Goal: Entertainment & Leisure: Consume media (video, audio)

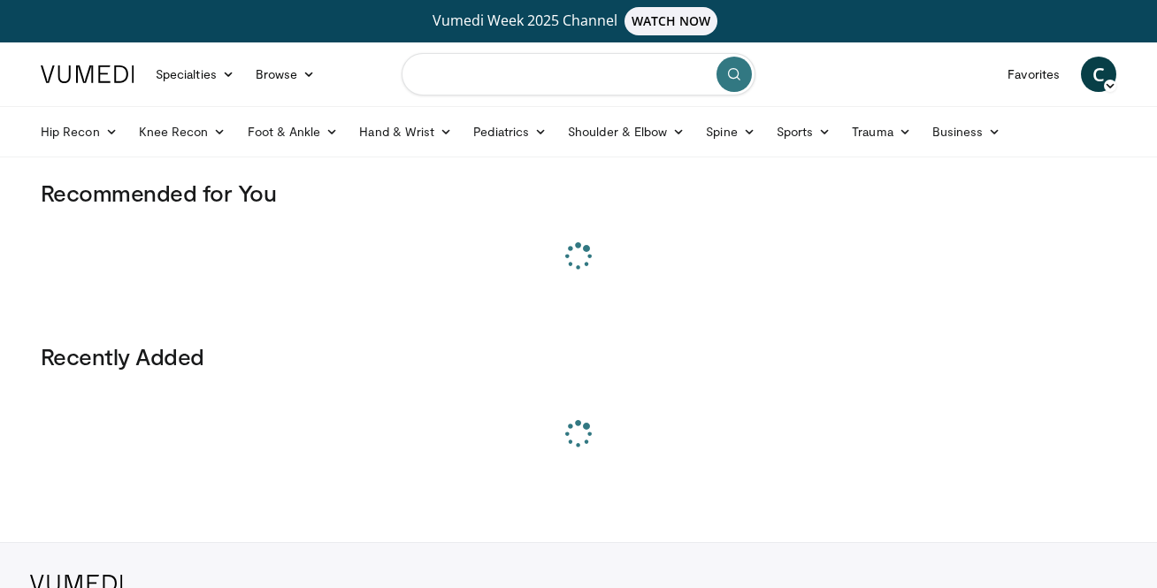
click at [450, 64] on input "Search topics, interventions" at bounding box center [578, 74] width 354 height 42
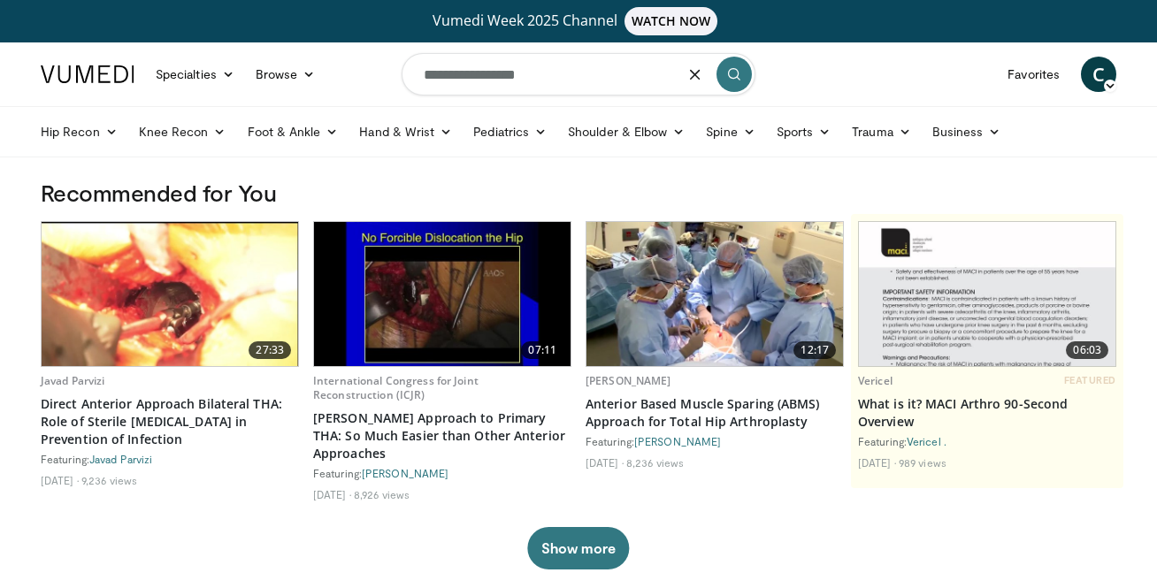
type input "**********"
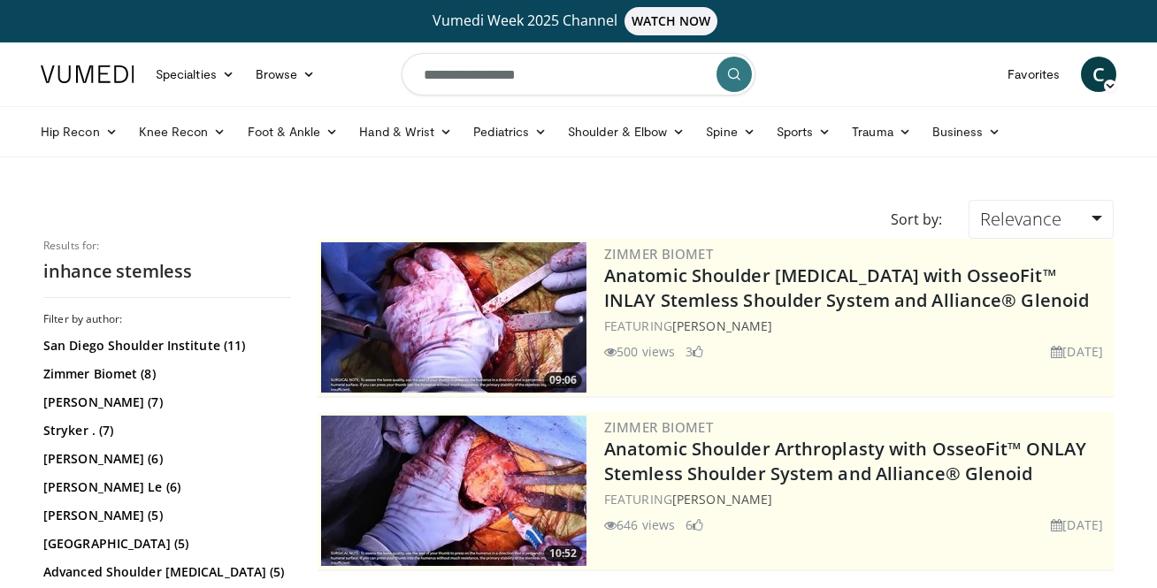
click at [468, 77] on input "**********" at bounding box center [578, 74] width 354 height 42
click at [480, 77] on input "**********" at bounding box center [578, 74] width 354 height 42
click at [590, 73] on input "**********" at bounding box center [578, 74] width 354 height 42
type input "**********"
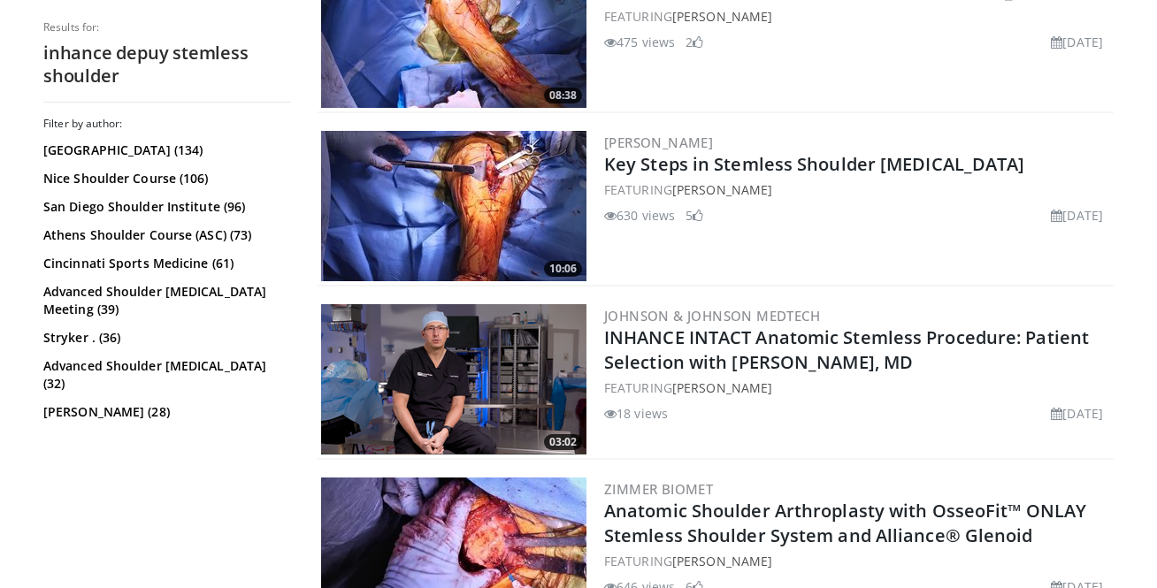
scroll to position [980, 0]
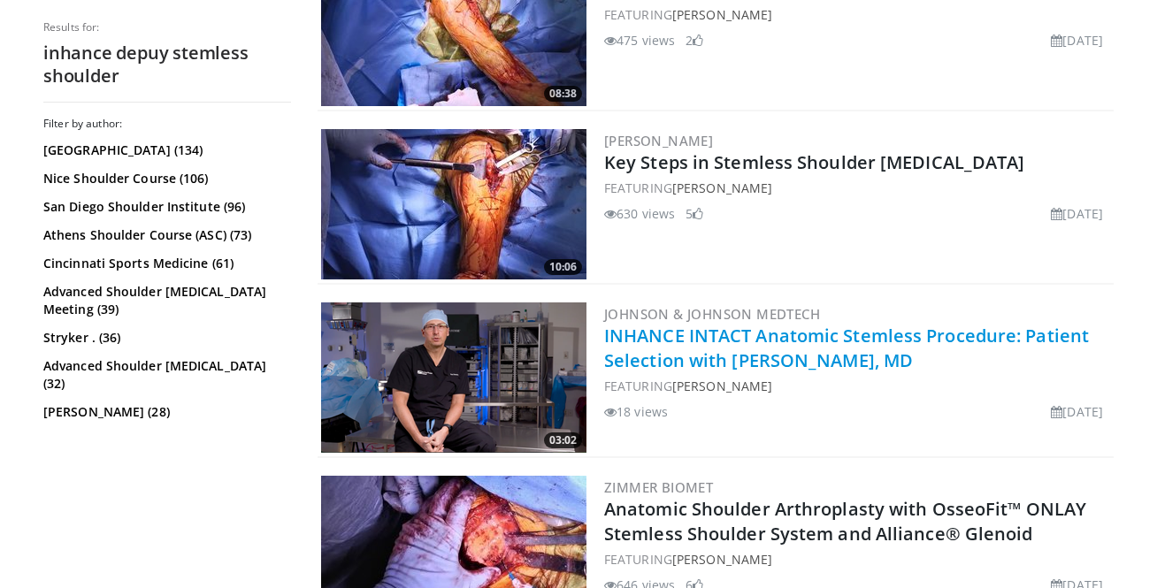
click at [690, 333] on link "INHANCE INTACT Anatomic Stemless Procedure: Patient Selection with Paul Favorit…" at bounding box center [846, 348] width 485 height 49
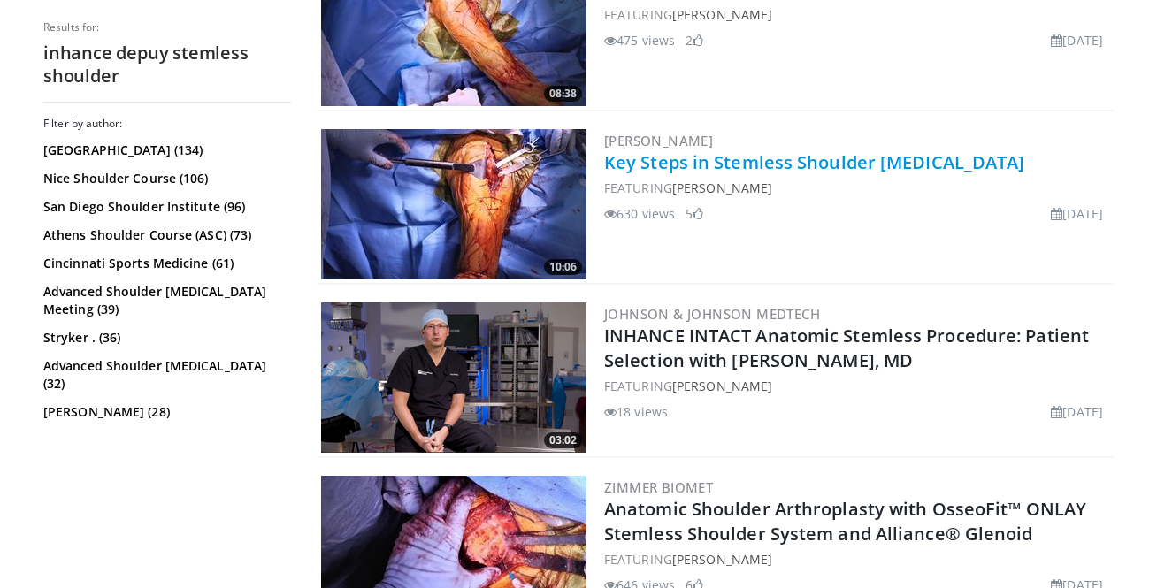
click at [653, 158] on link "Key Steps in Stemless Shoulder Arthroplasty" at bounding box center [814, 162] width 421 height 24
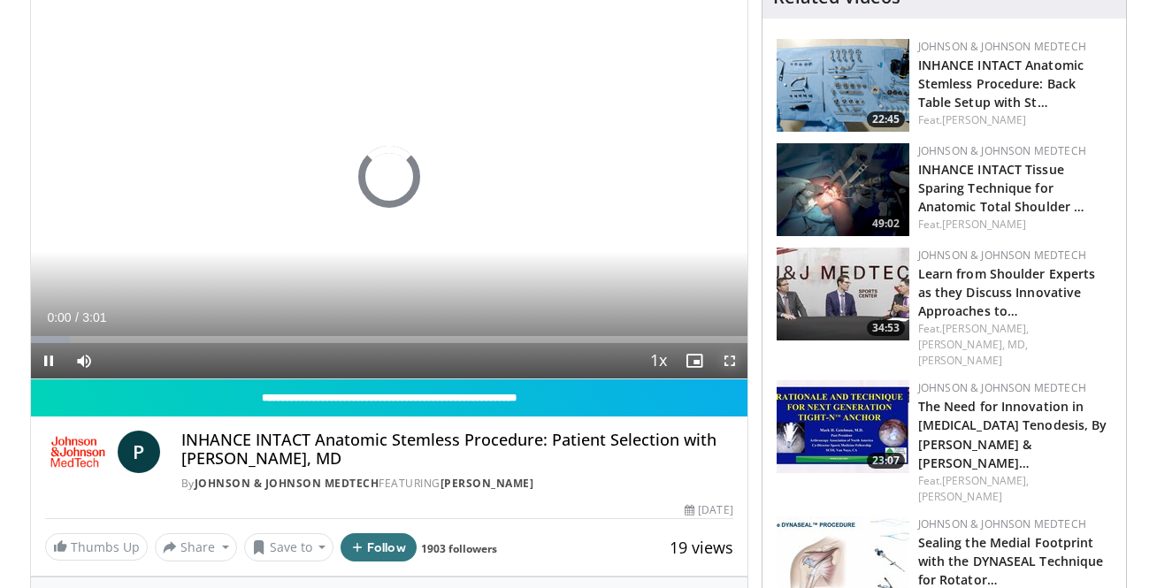
click at [732, 351] on span "Video Player" at bounding box center [729, 360] width 35 height 35
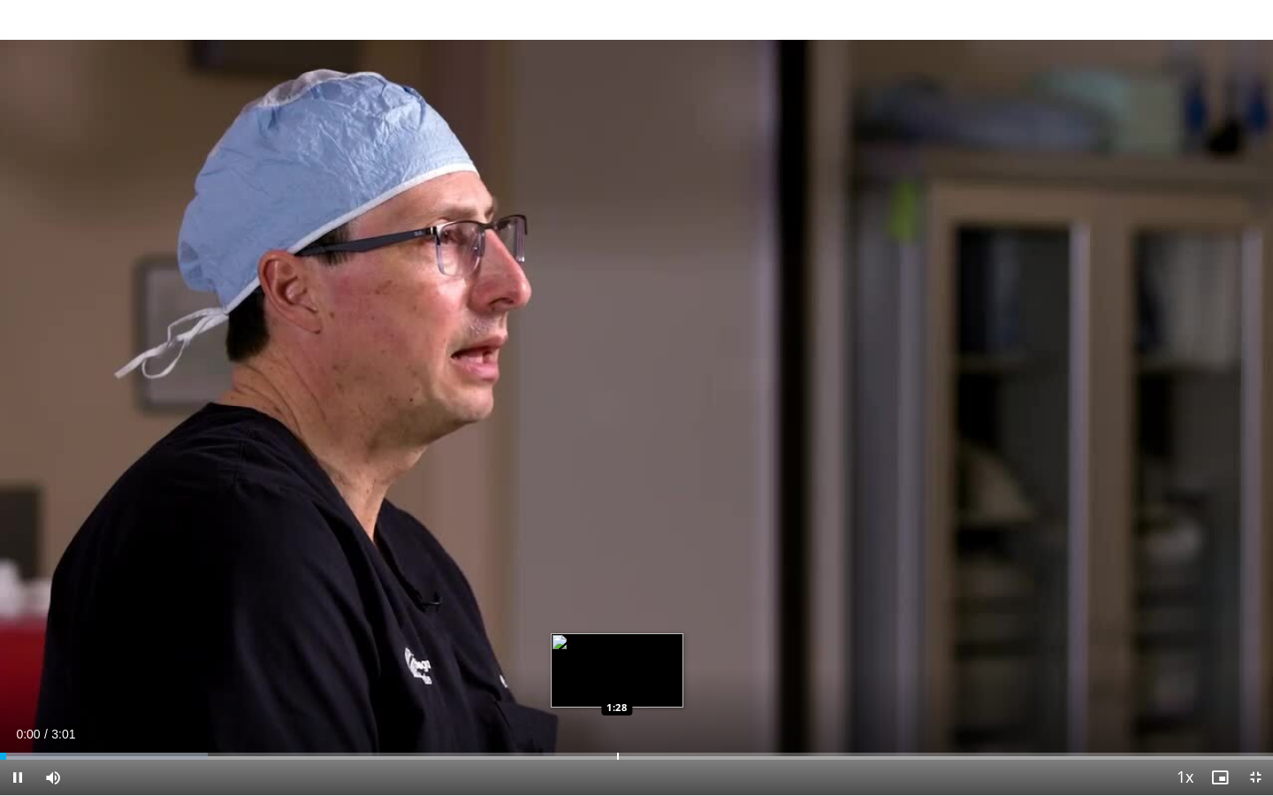
click at [616, 587] on div "Loaded : 16.34% 0:00 1:28" at bounding box center [636, 751] width 1273 height 17
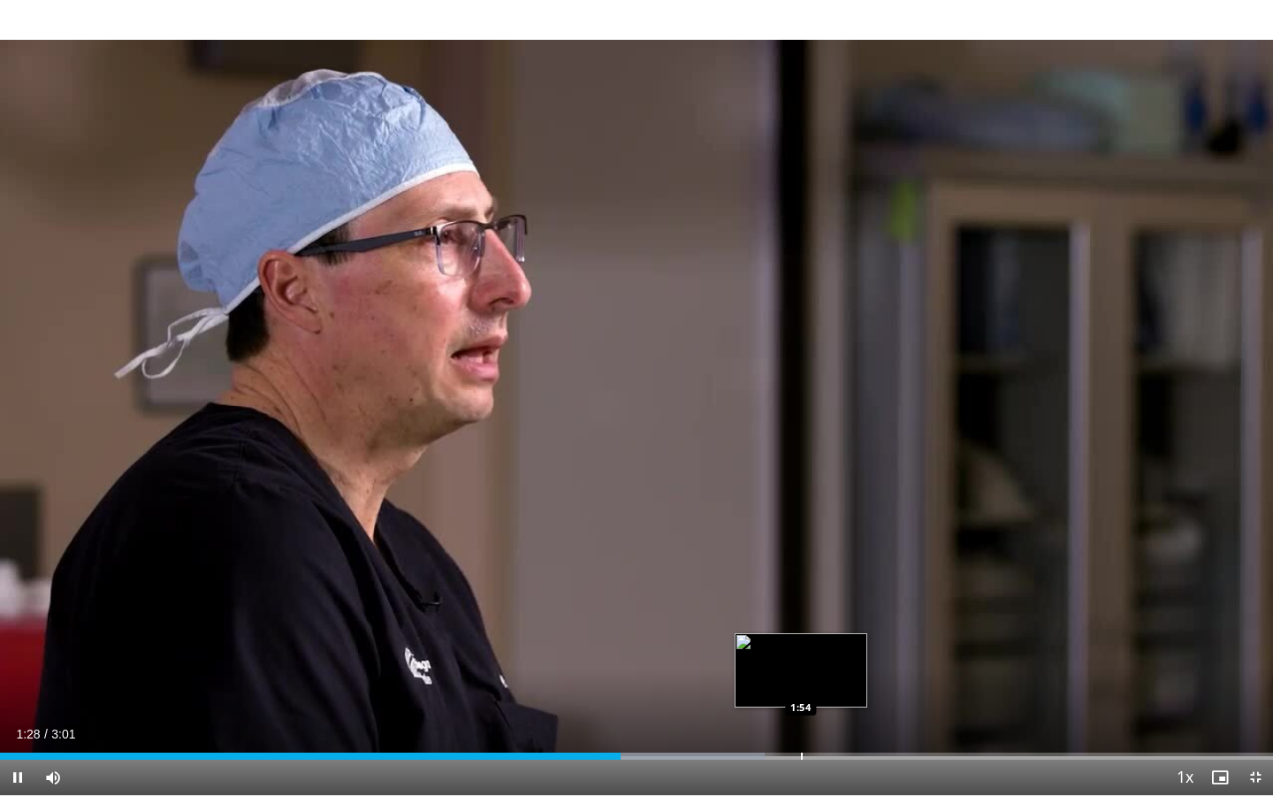
click at [811, 587] on div "Loaded : 60.04% 1:28 1:54" at bounding box center [636, 751] width 1273 height 17
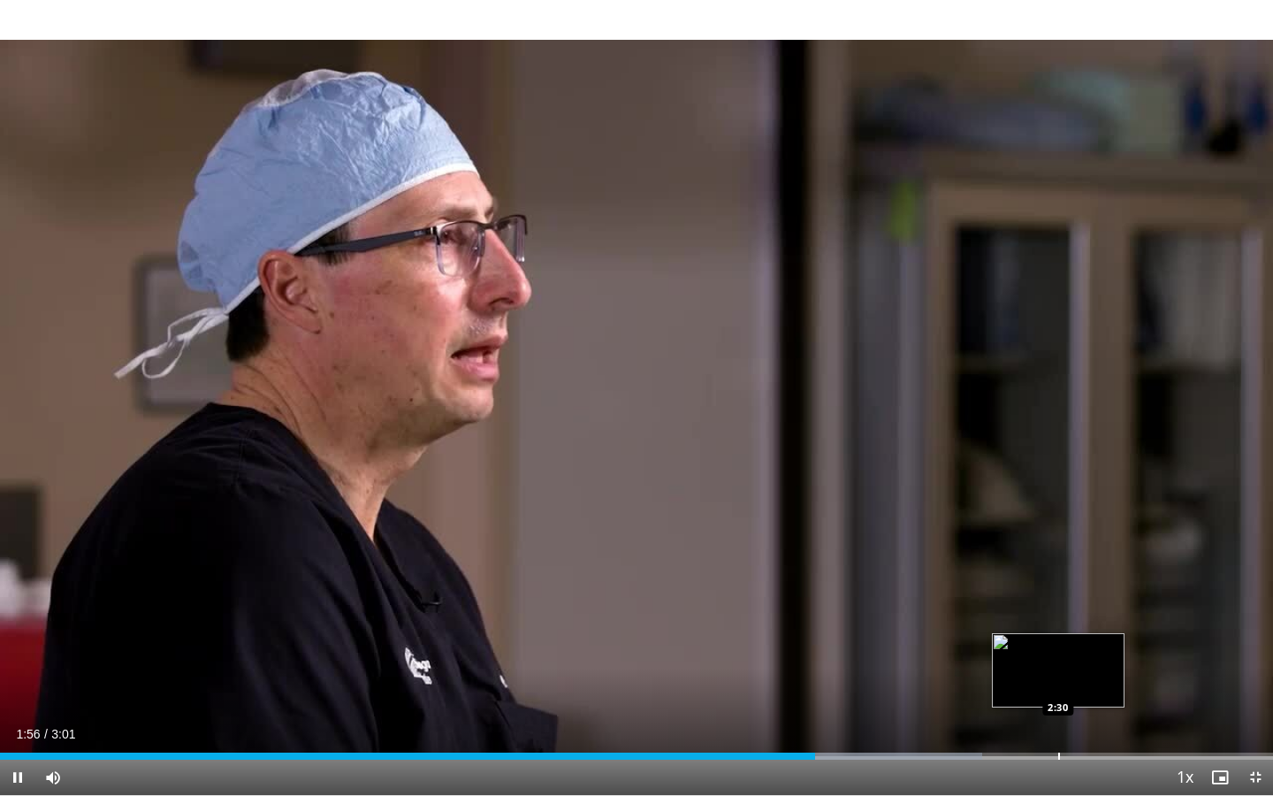
click at [1058, 587] on div "Loaded : 77.17% 1:56 2:30" at bounding box center [636, 751] width 1273 height 17
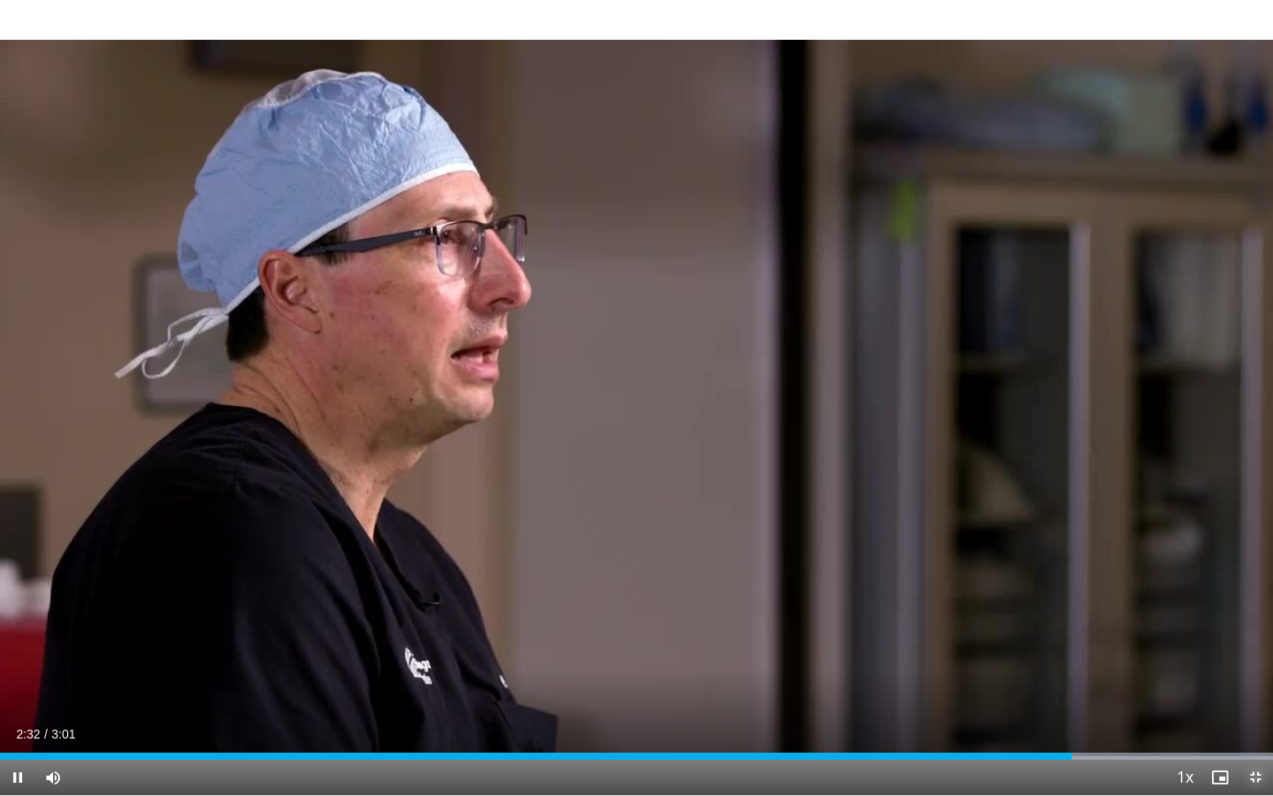
click at [1156, 587] on span "Video Player" at bounding box center [1255, 777] width 35 height 35
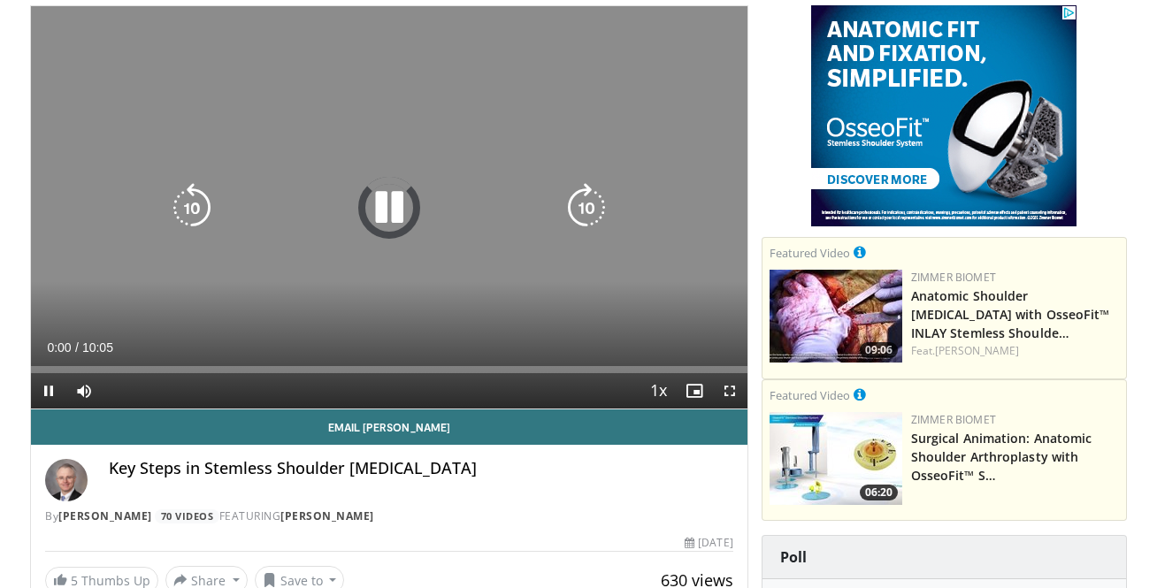
scroll to position [172, 0]
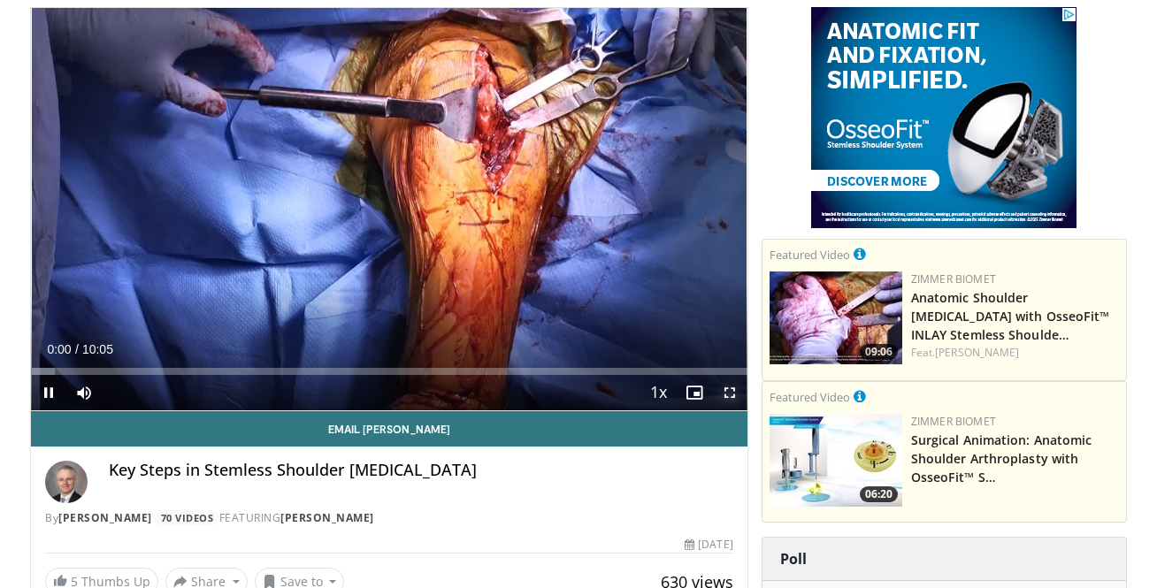
click at [728, 390] on span "Video Player" at bounding box center [729, 392] width 35 height 35
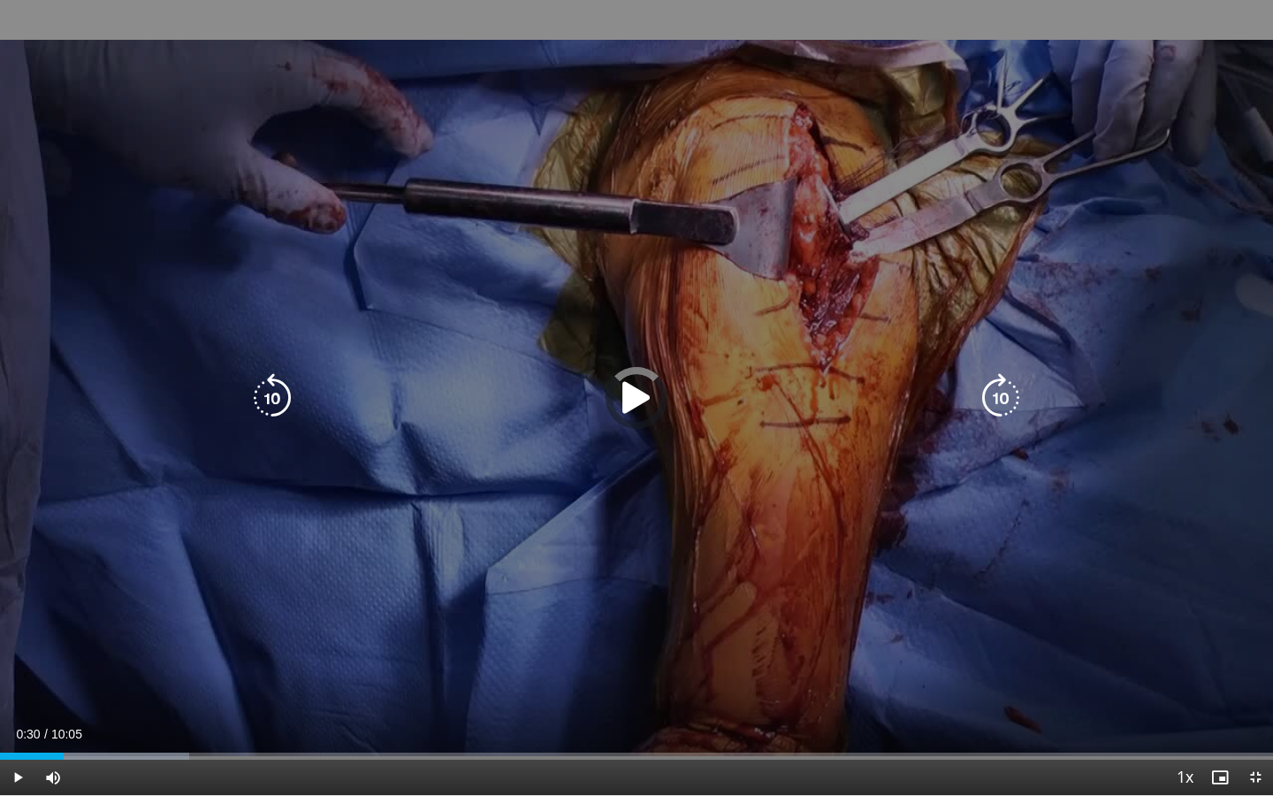
click at [219, 587] on div "Loaded : 14.84% 01:44 01:49" at bounding box center [636, 755] width 1273 height 7
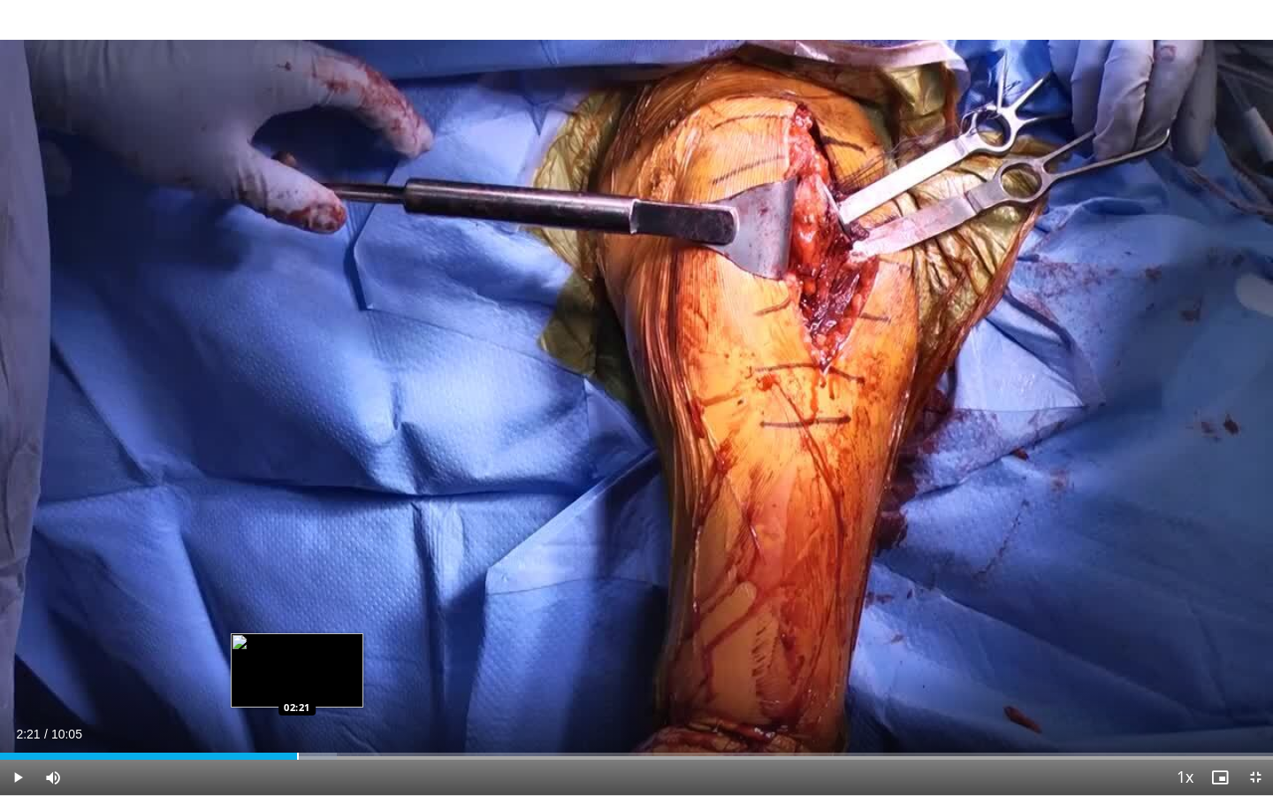
click at [297, 587] on div "Progress Bar" at bounding box center [298, 755] width 2 height 7
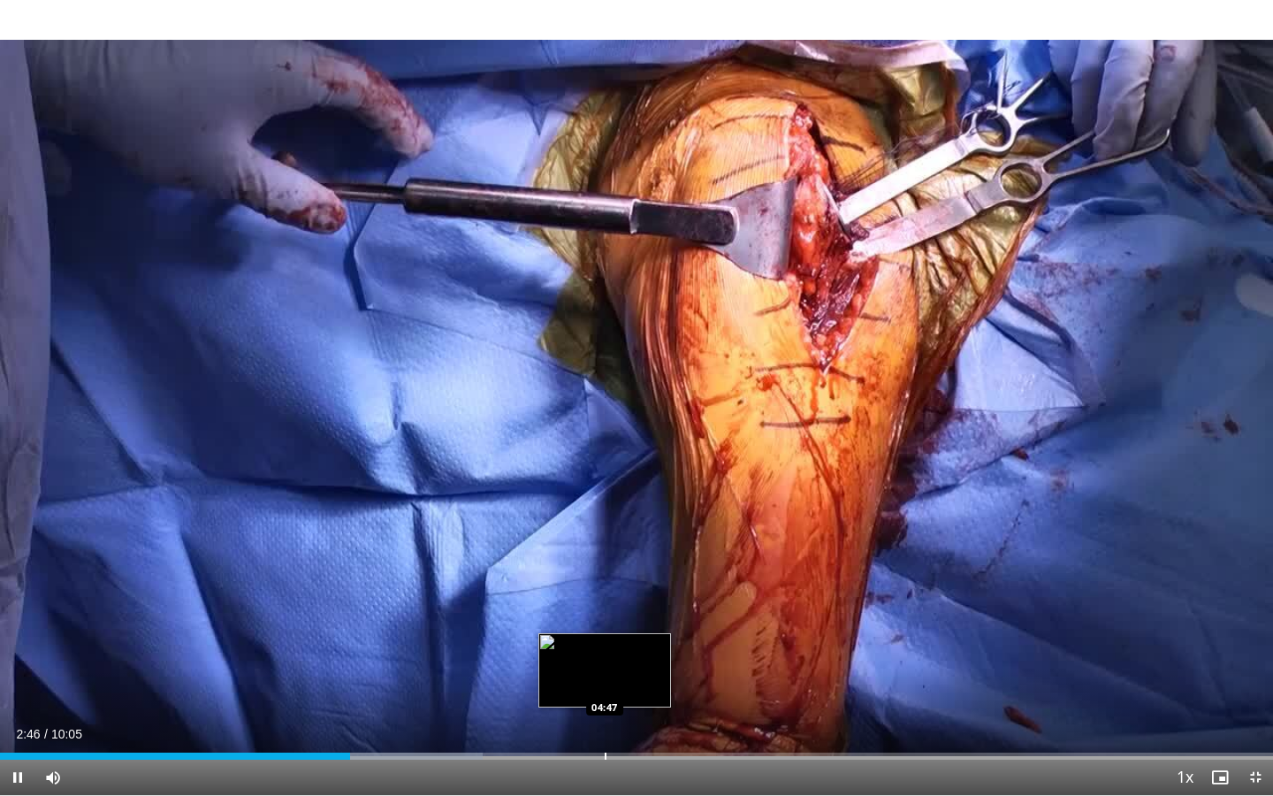
click at [605, 587] on div "Progress Bar" at bounding box center [606, 755] width 2 height 7
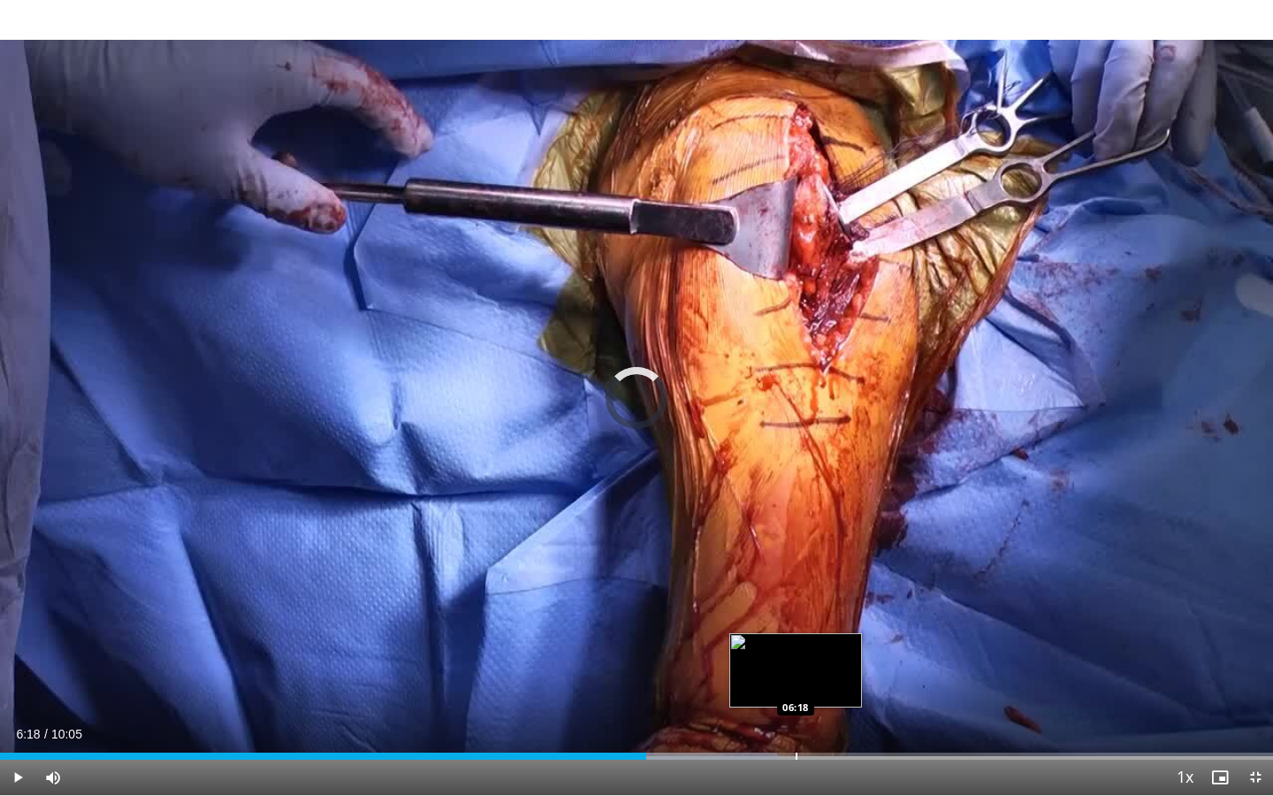
click at [796, 587] on div "Progress Bar" at bounding box center [797, 755] width 2 height 7
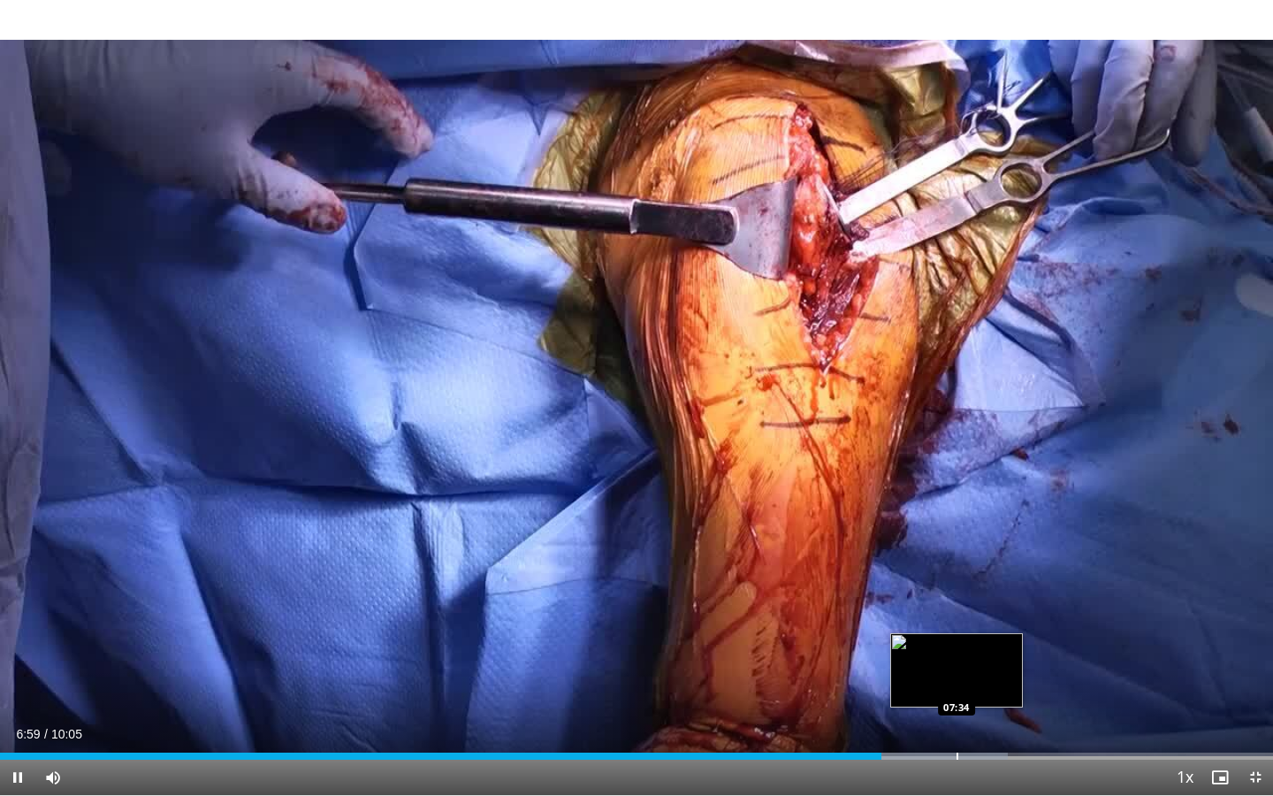
click at [957, 587] on div "Progress Bar" at bounding box center [958, 755] width 2 height 7
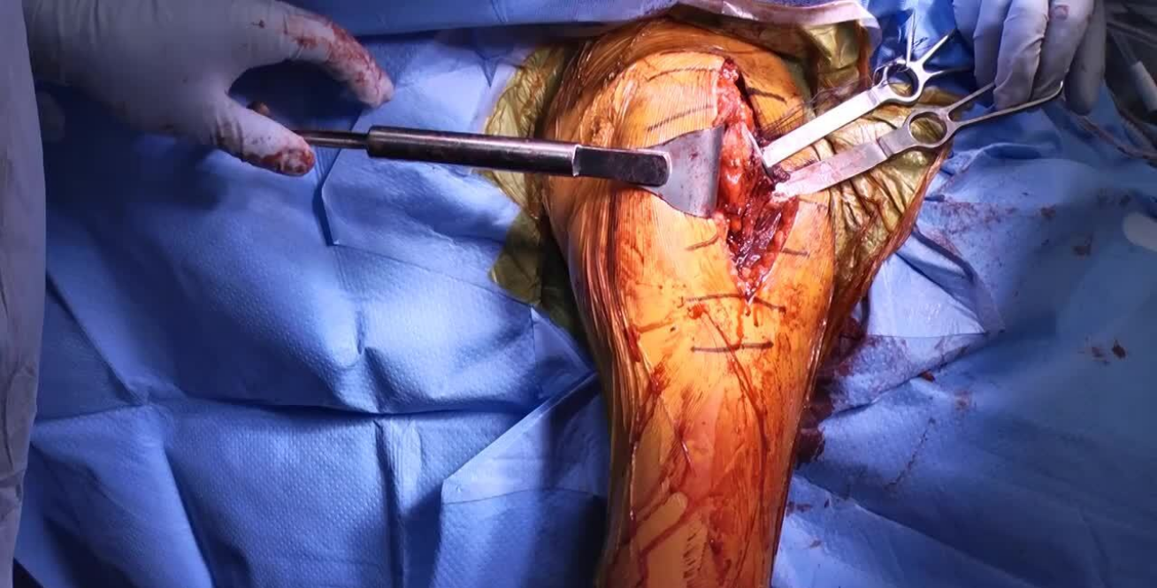
scroll to position [0, 0]
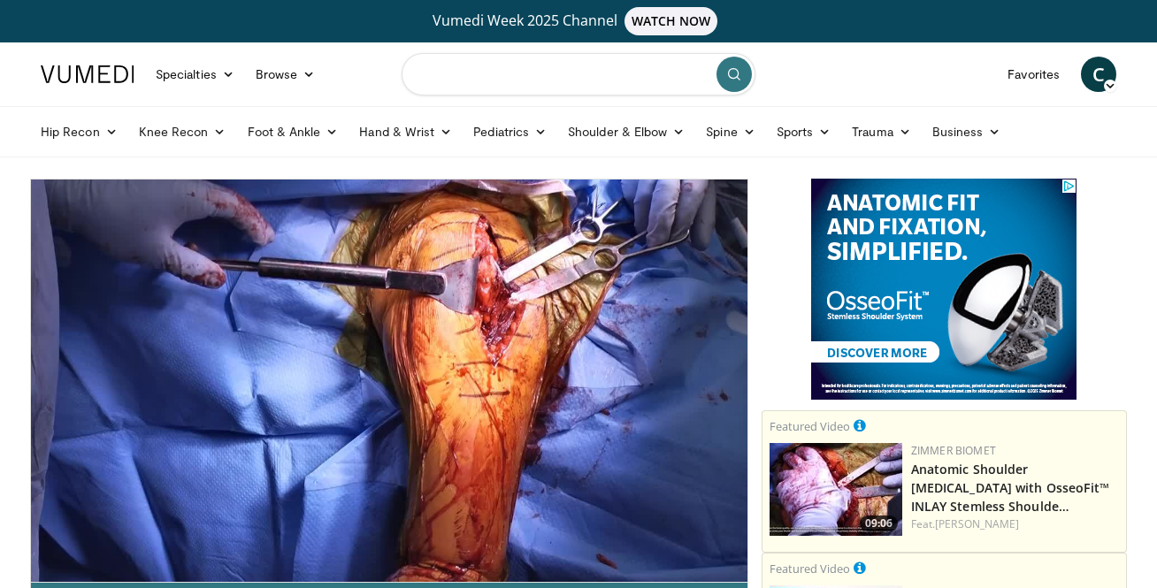
click at [539, 75] on input "Search topics, interventions" at bounding box center [578, 74] width 354 height 42
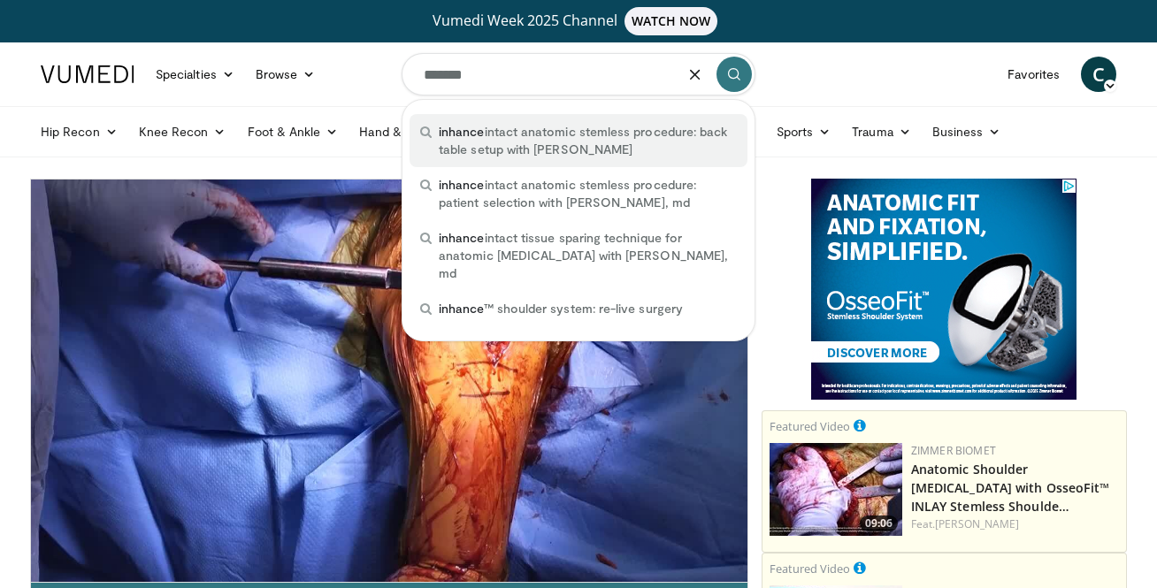
click at [550, 141] on span "inhance intact anatomic stemless procedure: back table setup with stephen orpha…" at bounding box center [588, 140] width 298 height 35
type input "**********"
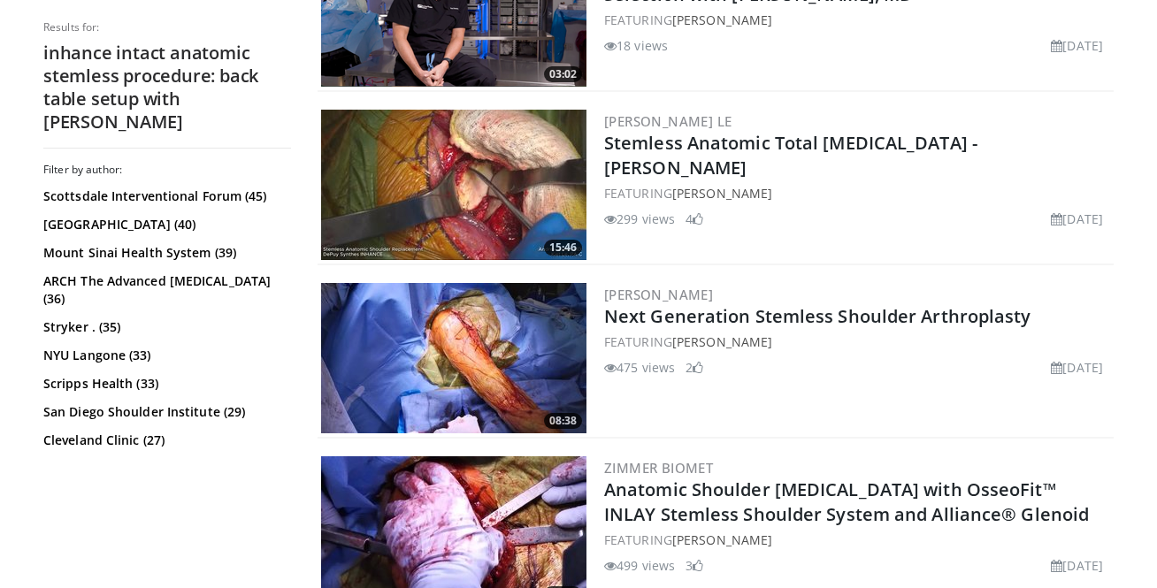
scroll to position [827, 0]
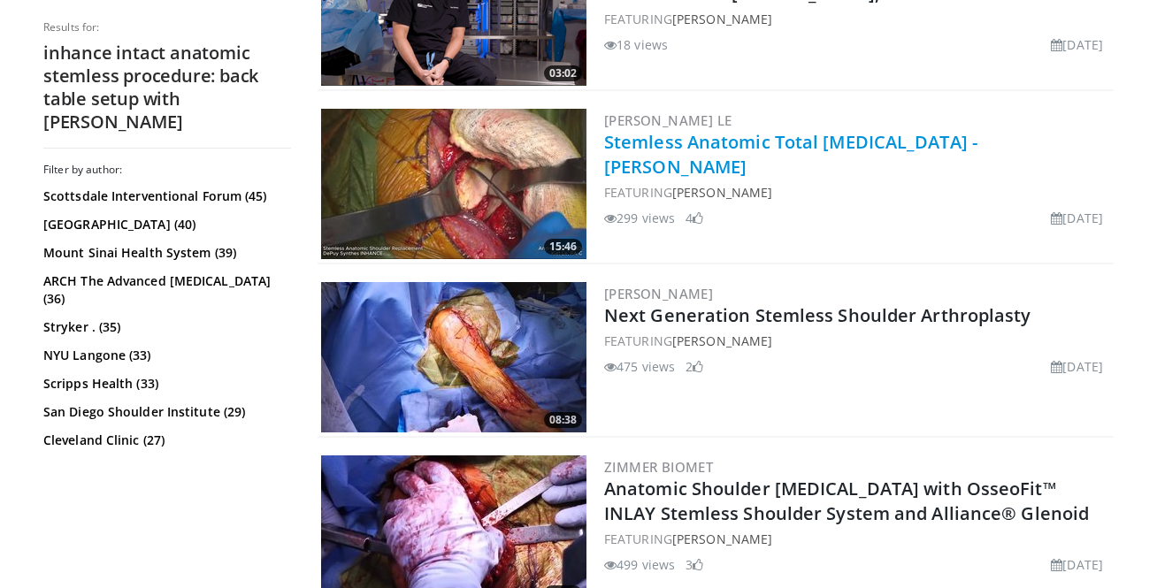
click at [748, 147] on link "Stemless Anatomic Total Shoulder Replacement - Andrew Jawa" at bounding box center [790, 154] width 373 height 49
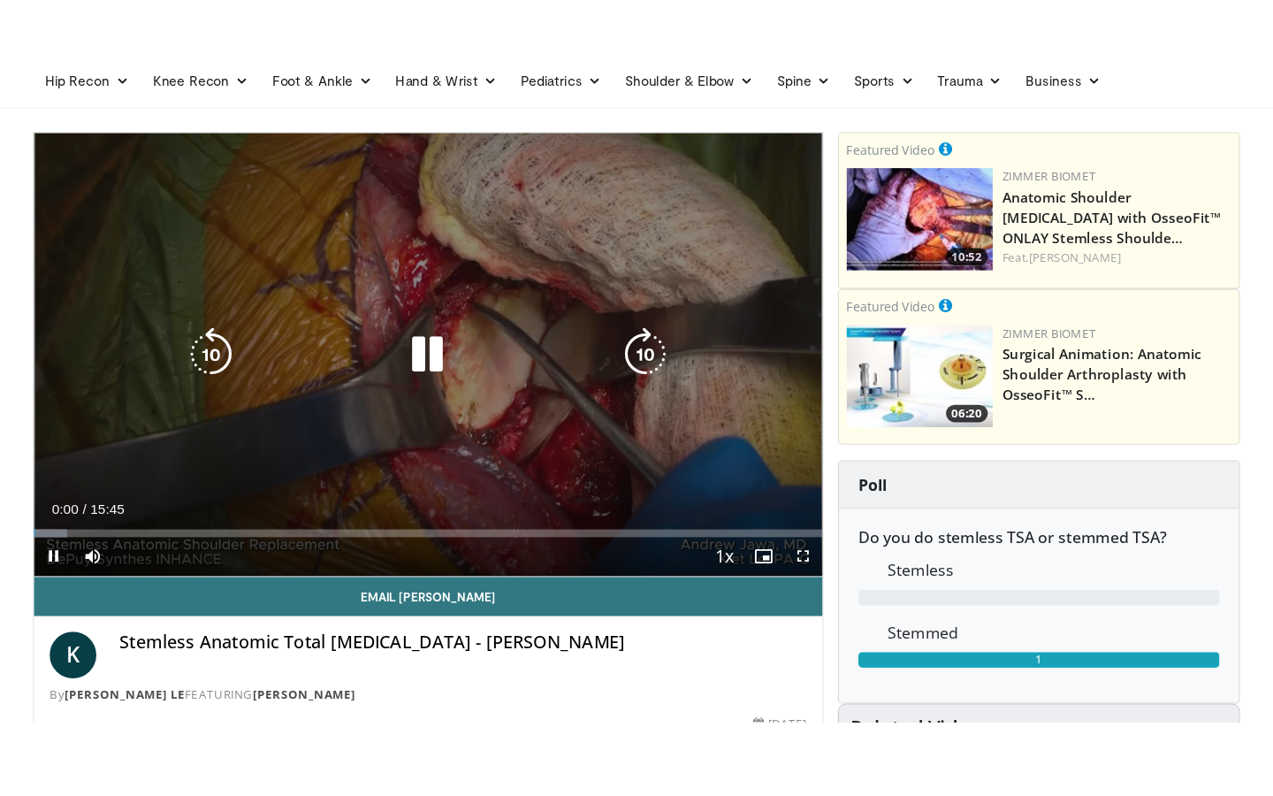
scroll to position [125, 0]
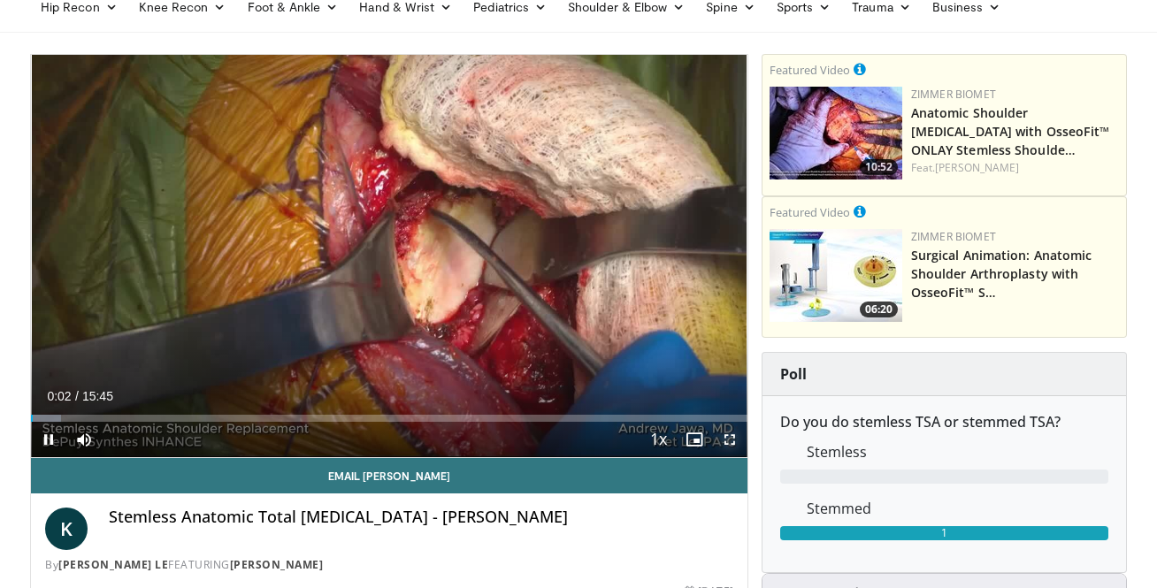
click at [729, 434] on span "Video Player" at bounding box center [729, 439] width 35 height 35
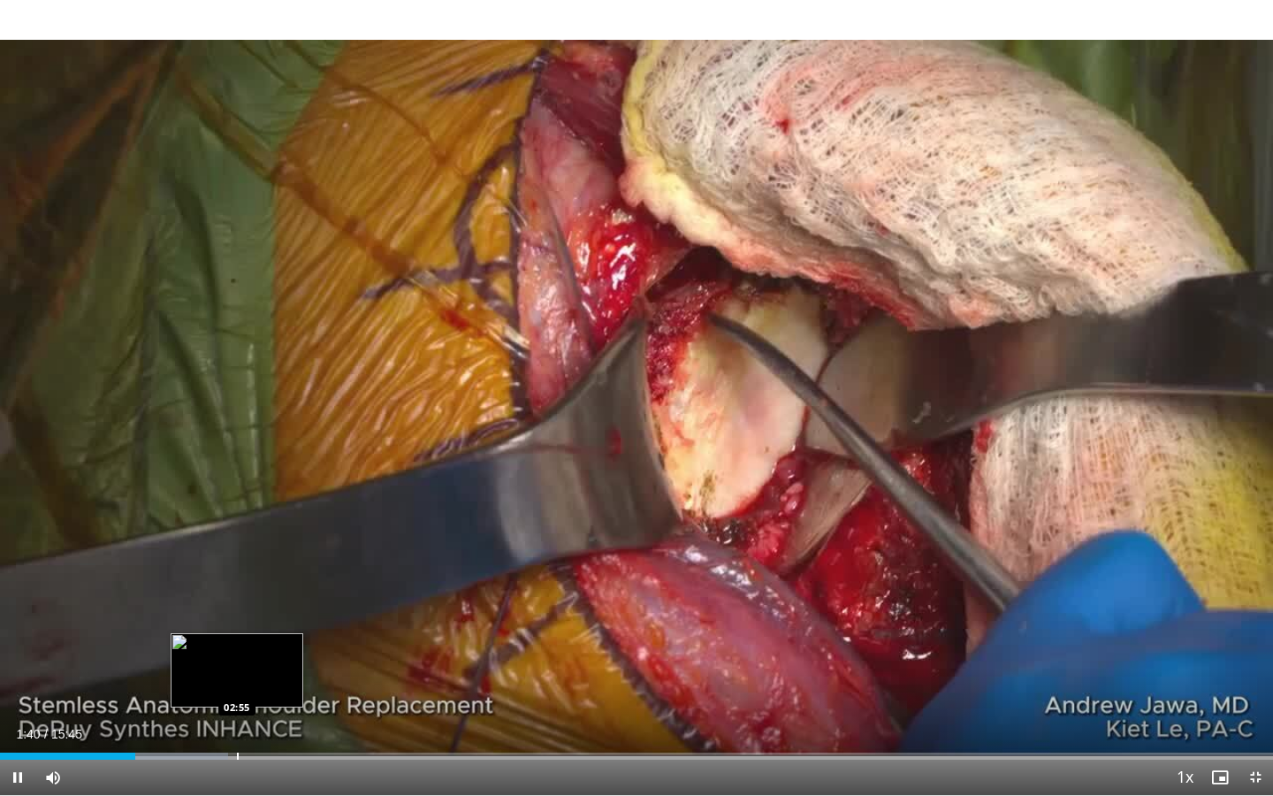
click at [237, 587] on div "Progress Bar" at bounding box center [238, 755] width 2 height 7
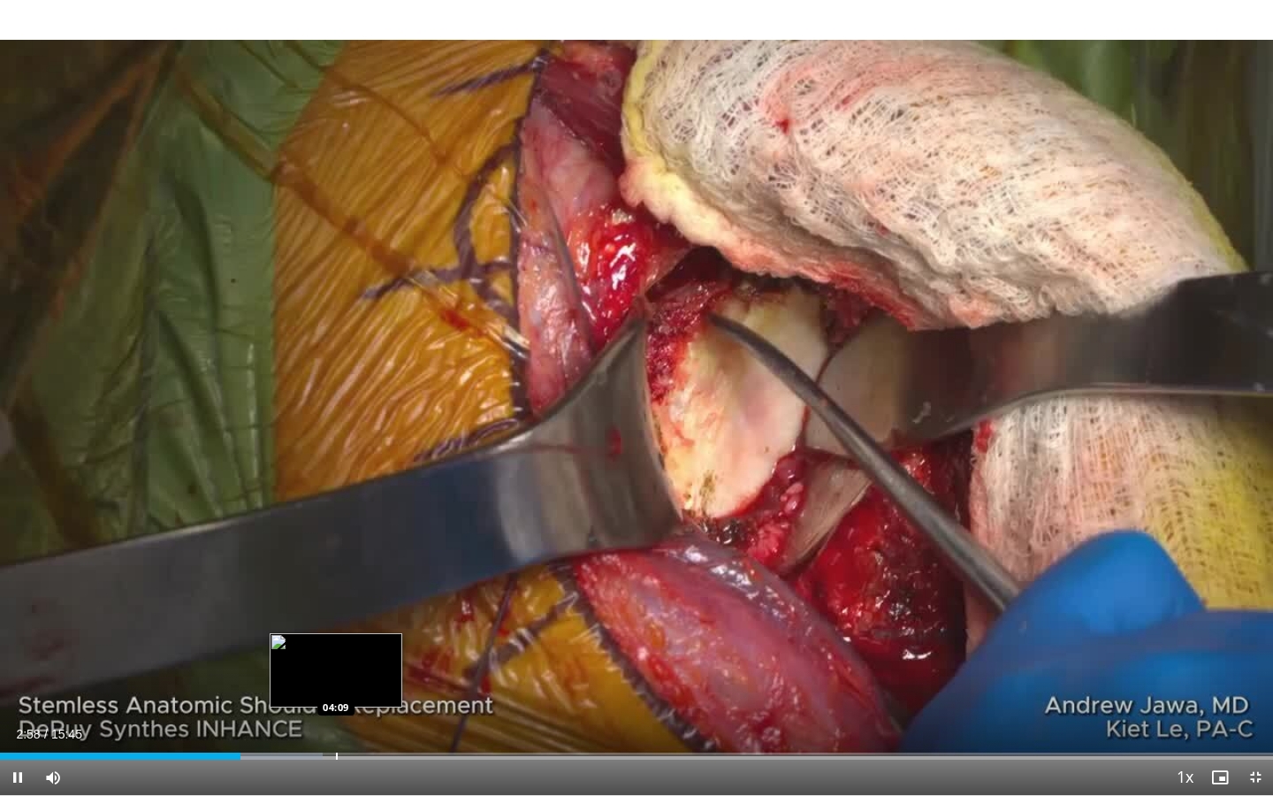
click at [336, 587] on div "Progress Bar" at bounding box center [337, 755] width 2 height 7
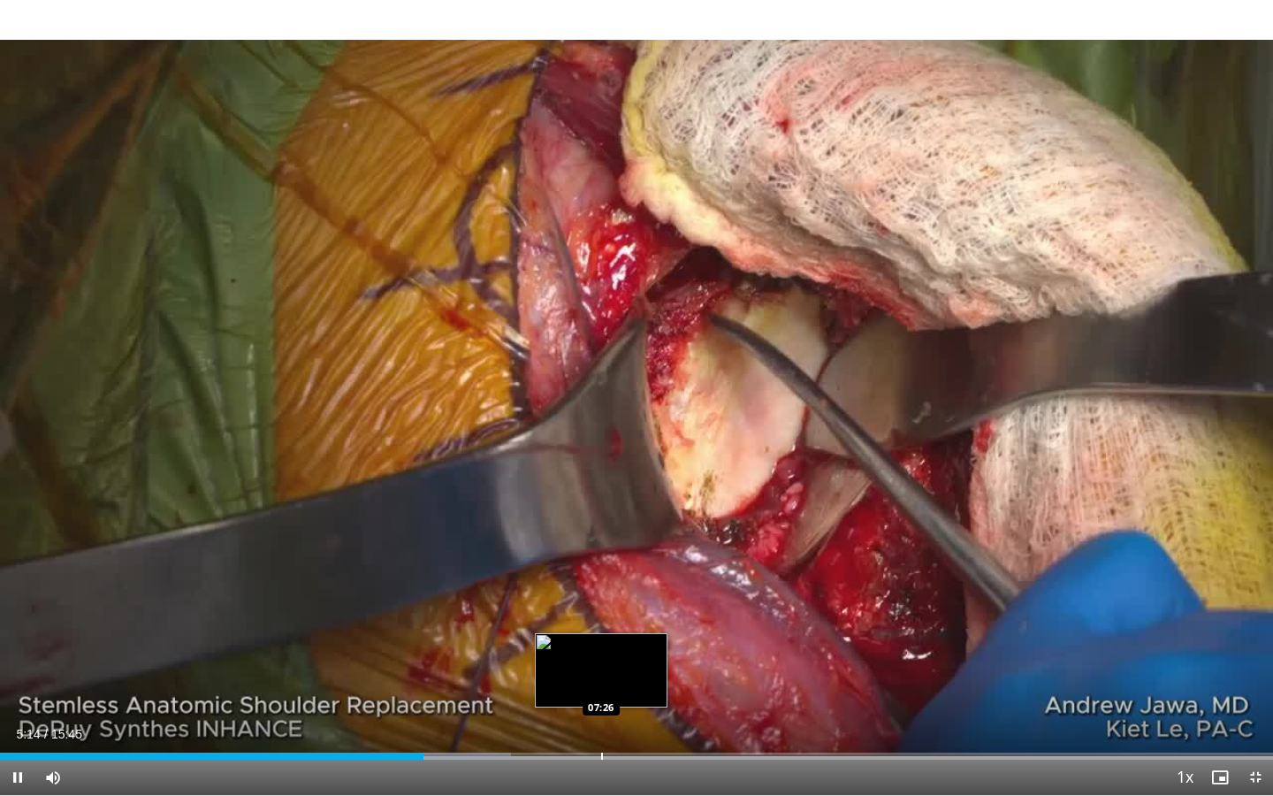
click at [601, 587] on div "Loaded : 40.14% 05:14 07:26" at bounding box center [636, 751] width 1273 height 17
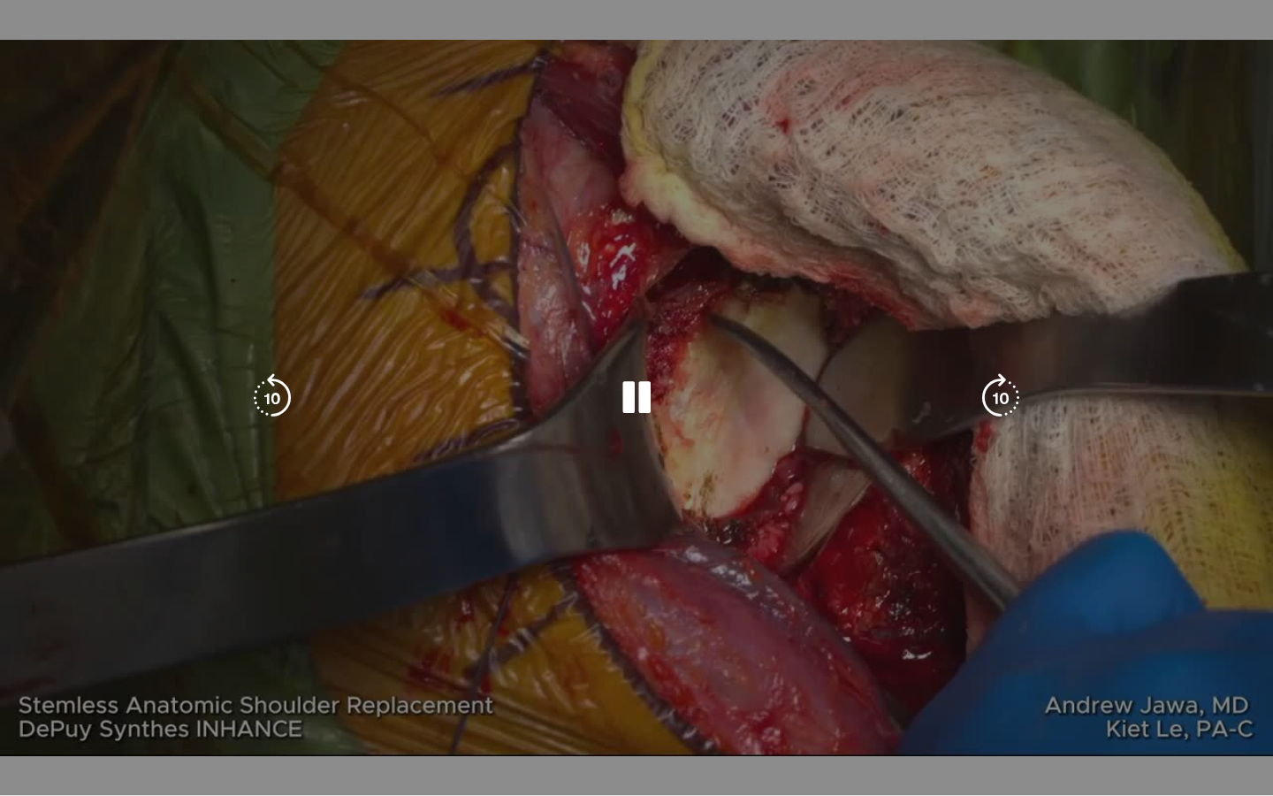
click at [694, 587] on video-js "**********" at bounding box center [636, 398] width 1273 height 796
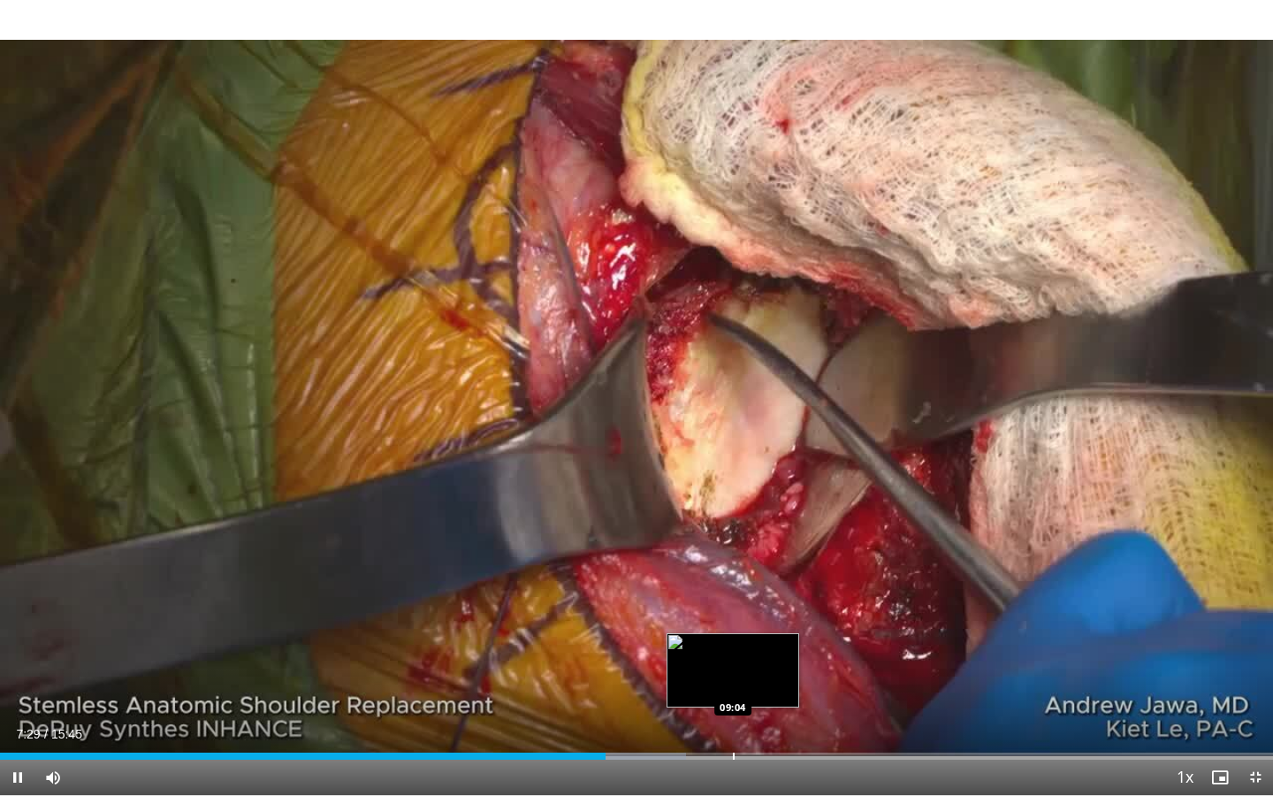
click at [732, 587] on div "Loaded : 53.88% 07:29 09:04" at bounding box center [636, 751] width 1273 height 17
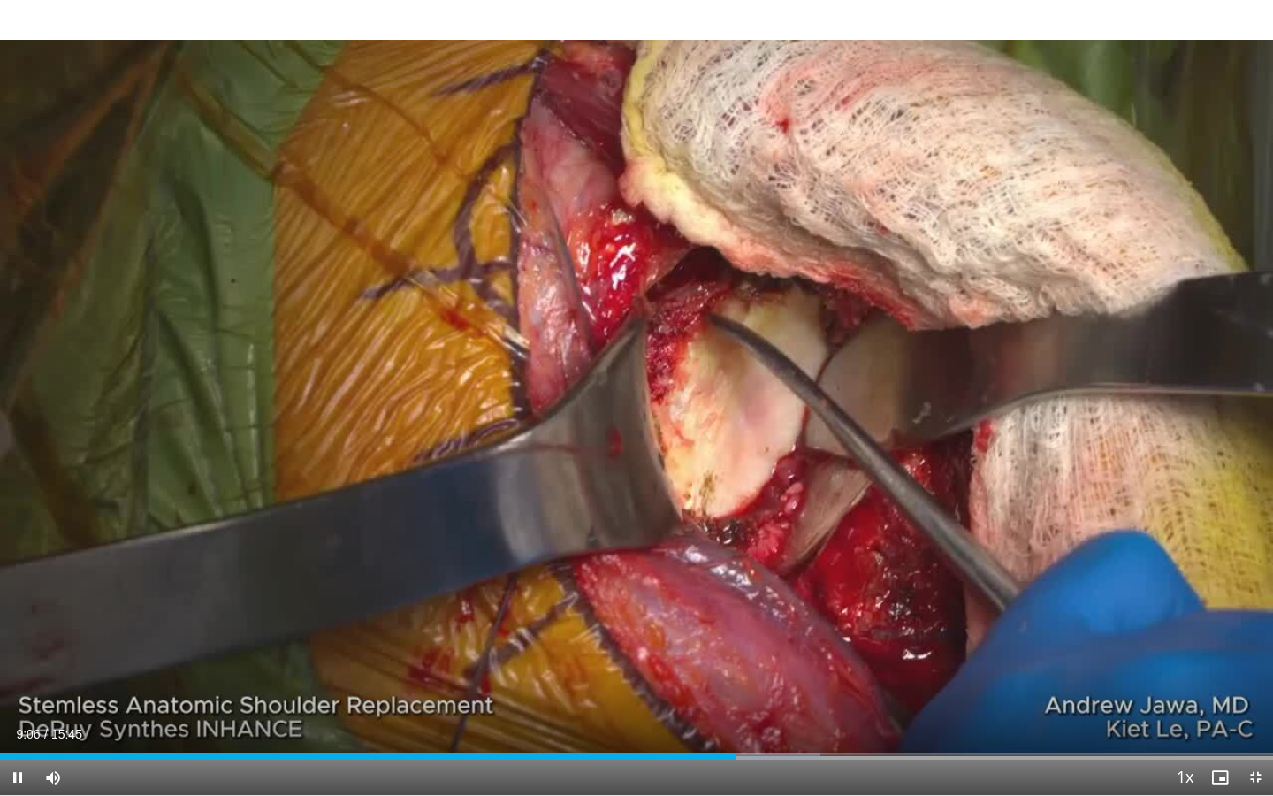
click at [796, 587] on div "Current Time 9:06 / Duration 15:45 Pause Skip Backward Skip Forward Mute Loaded…" at bounding box center [636, 777] width 1273 height 35
click at [22, 587] on span "Video Player" at bounding box center [17, 777] width 35 height 35
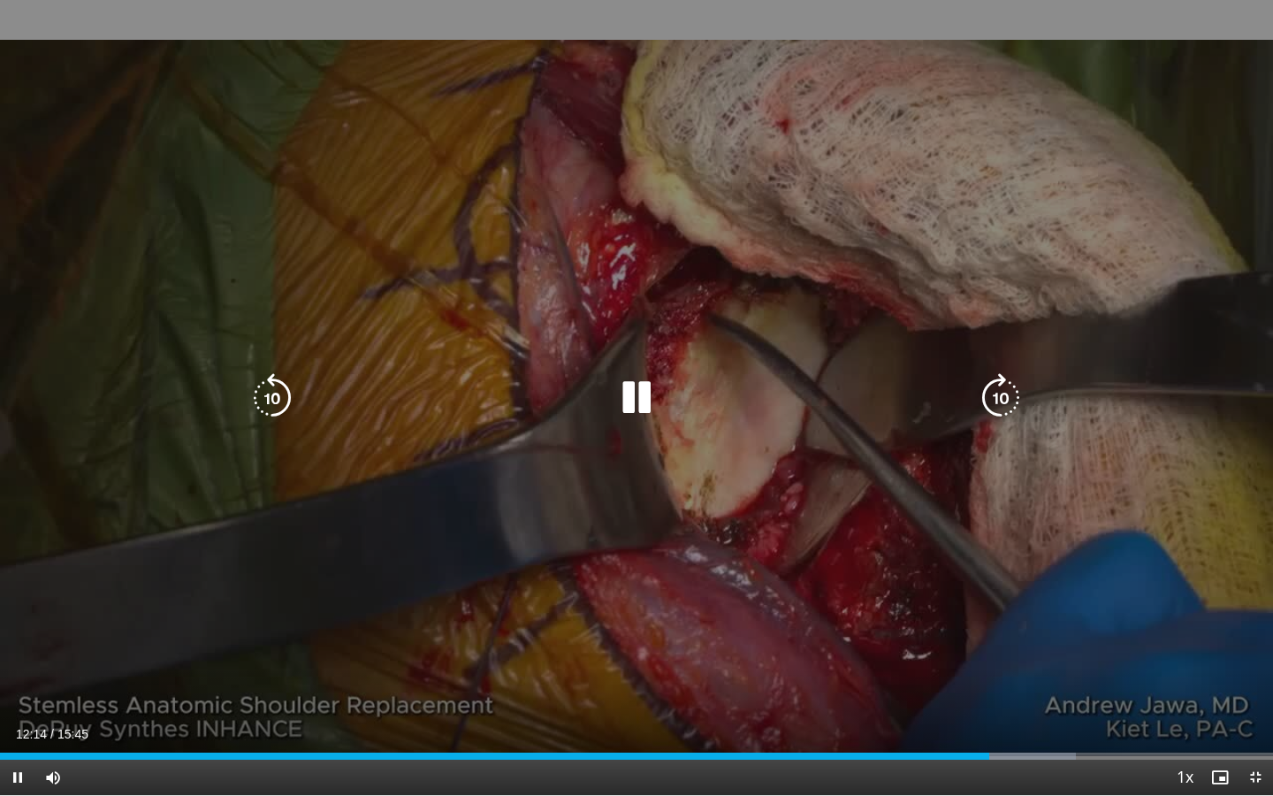
click at [636, 378] on icon "Video Player" at bounding box center [637, 398] width 50 height 50
click at [637, 395] on icon "Video Player" at bounding box center [637, 398] width 50 height 50
